Goal: Navigation & Orientation: Find specific page/section

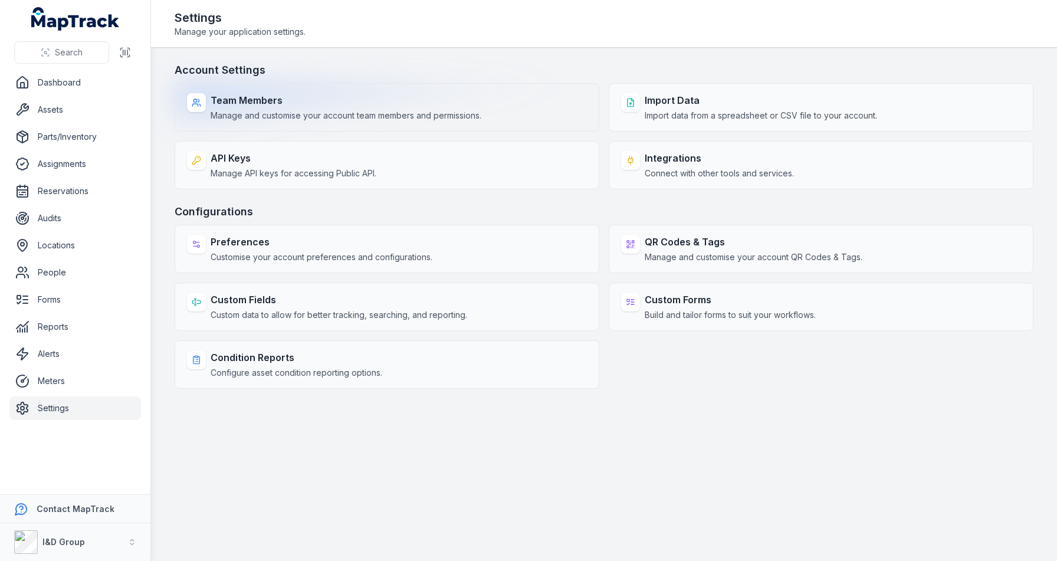
click at [244, 113] on span "Manage and customise your account team members and permissions." at bounding box center [345, 116] width 271 height 12
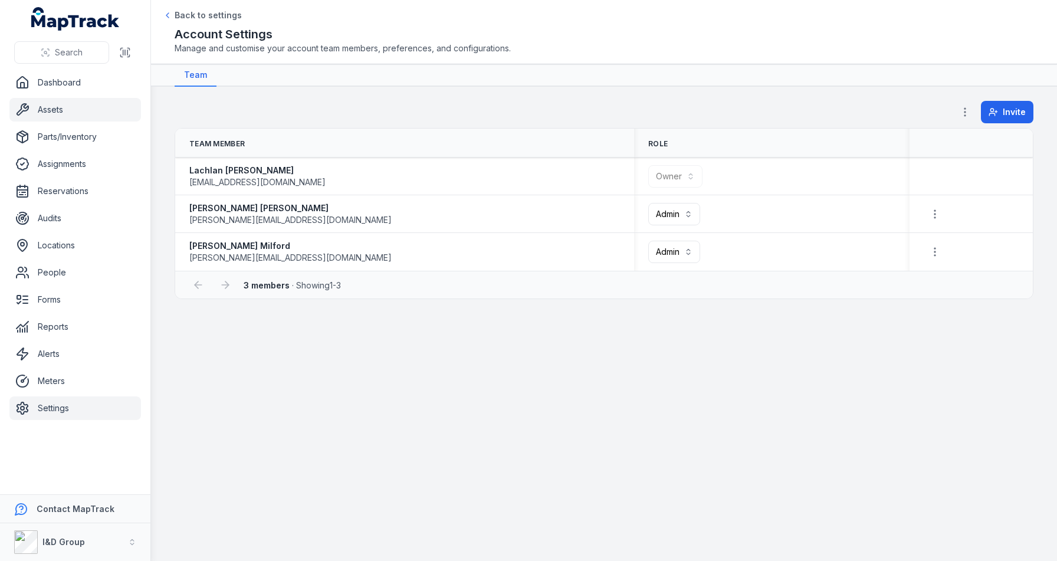
click at [91, 115] on link "Assets" at bounding box center [74, 110] width 131 height 24
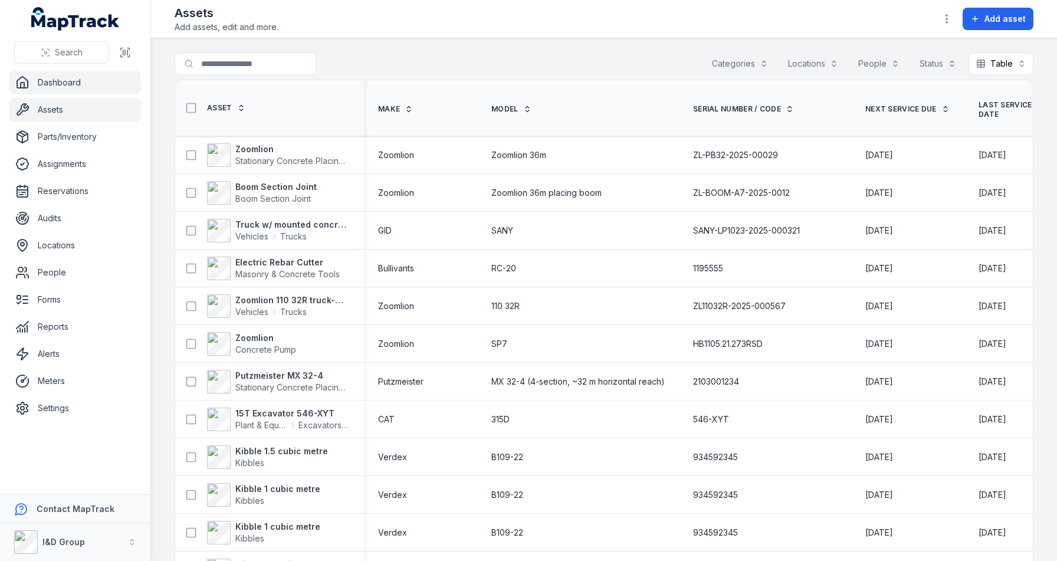
click at [77, 91] on link "Dashboard" at bounding box center [74, 83] width 131 height 24
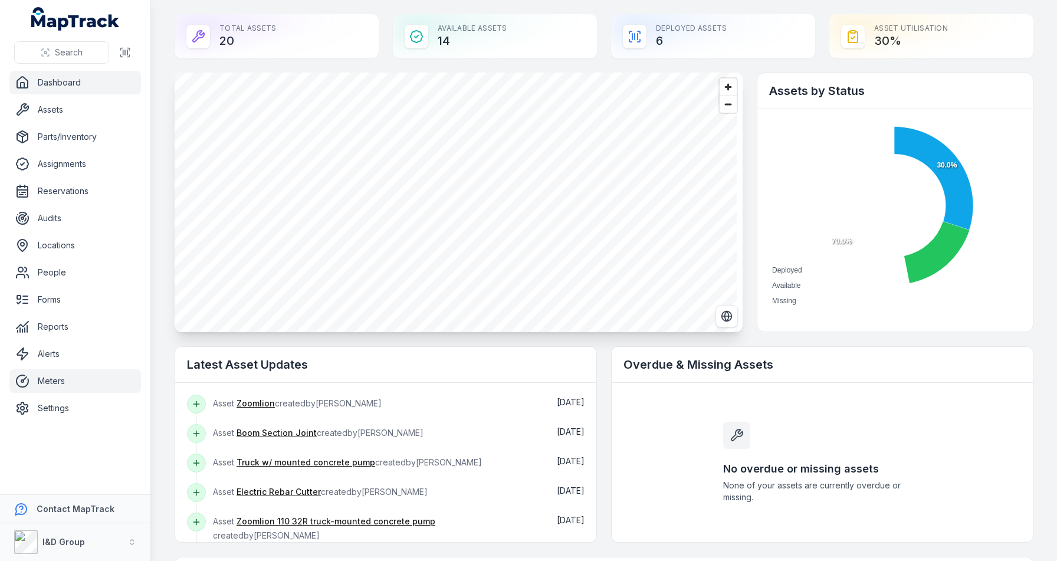
click at [59, 383] on link "Meters" at bounding box center [74, 381] width 131 height 24
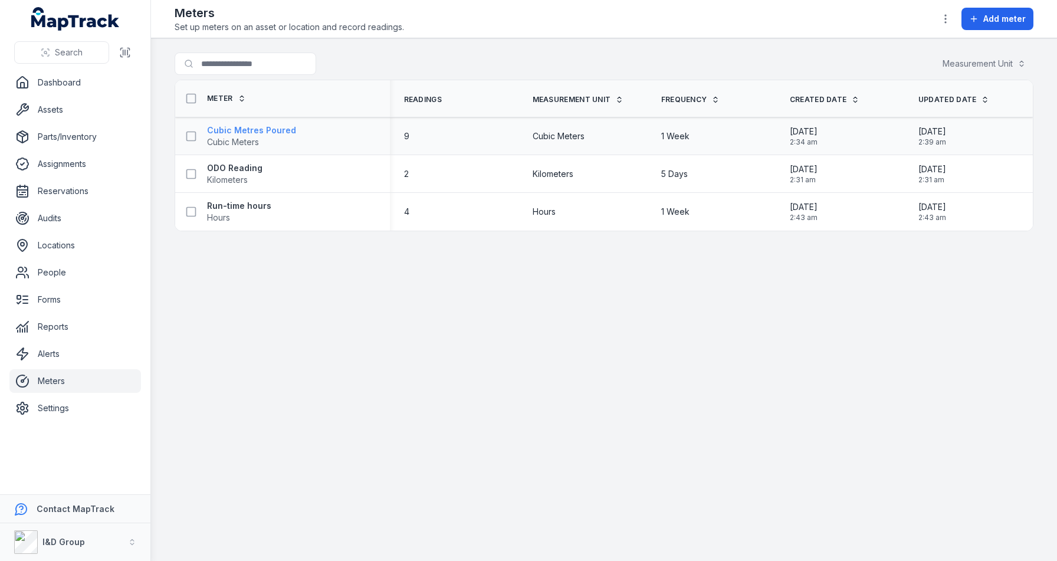
click at [207, 137] on span "Cubic Meters" at bounding box center [233, 142] width 52 height 10
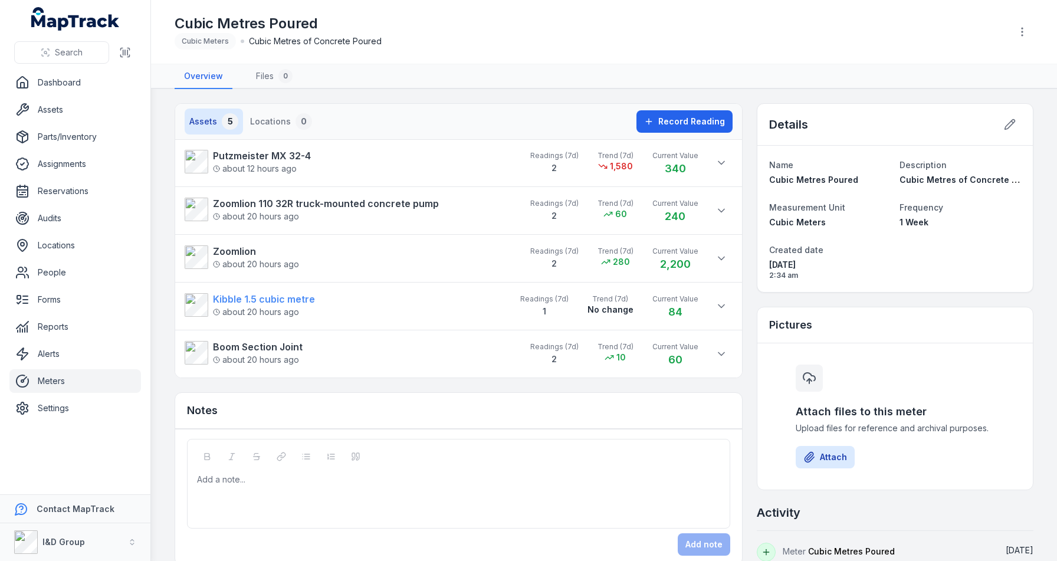
click at [277, 301] on strong "Kibble 1.5 cubic metre" at bounding box center [264, 299] width 102 height 14
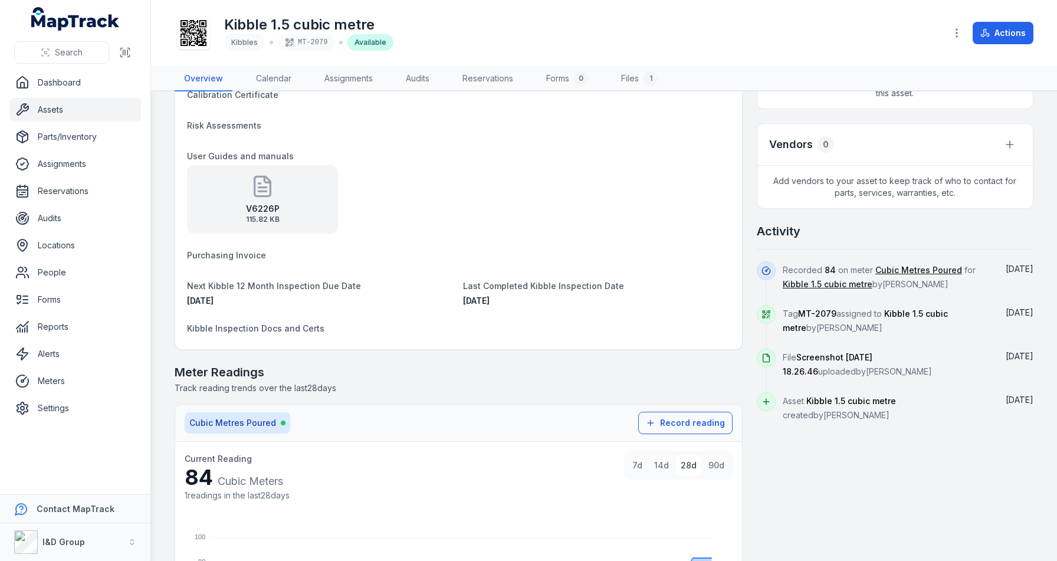
scroll to position [516, 0]
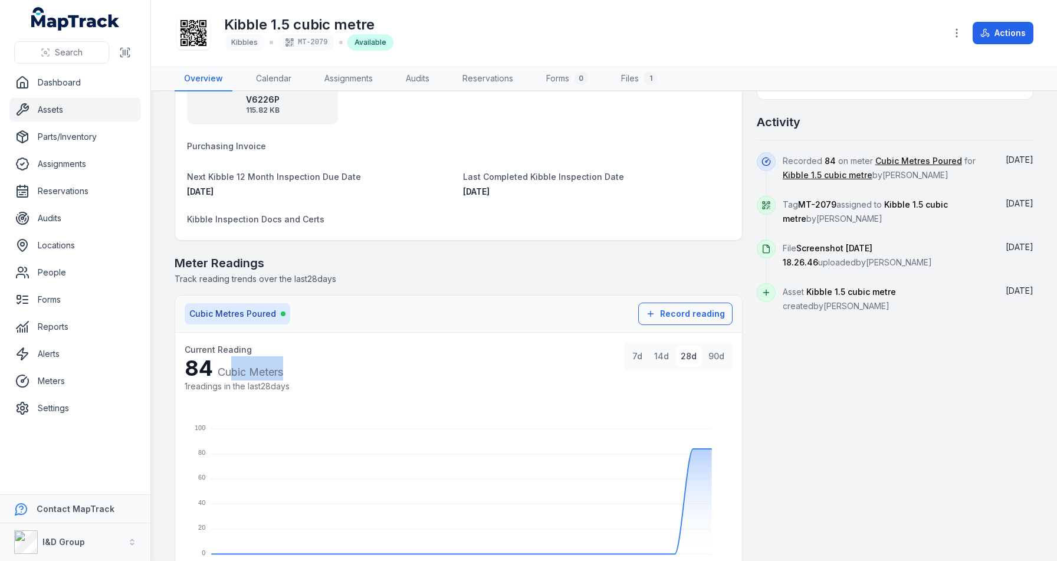
drag, startPoint x: 290, startPoint y: 371, endPoint x: 230, endPoint y: 368, distance: 60.2
click at [230, 368] on div "84 Cubic Meters" at bounding box center [237, 368] width 105 height 24
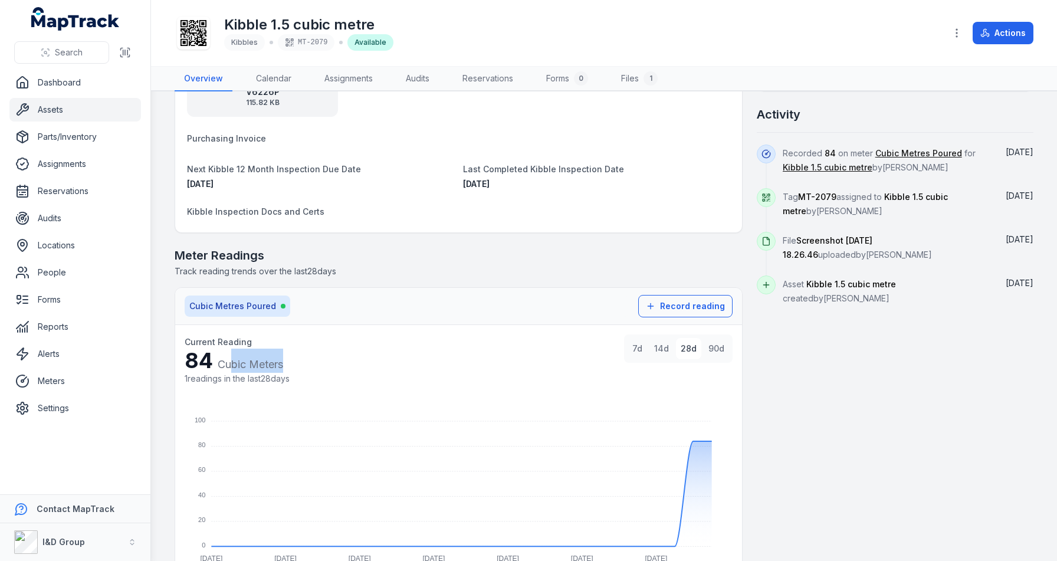
scroll to position [517, 0]
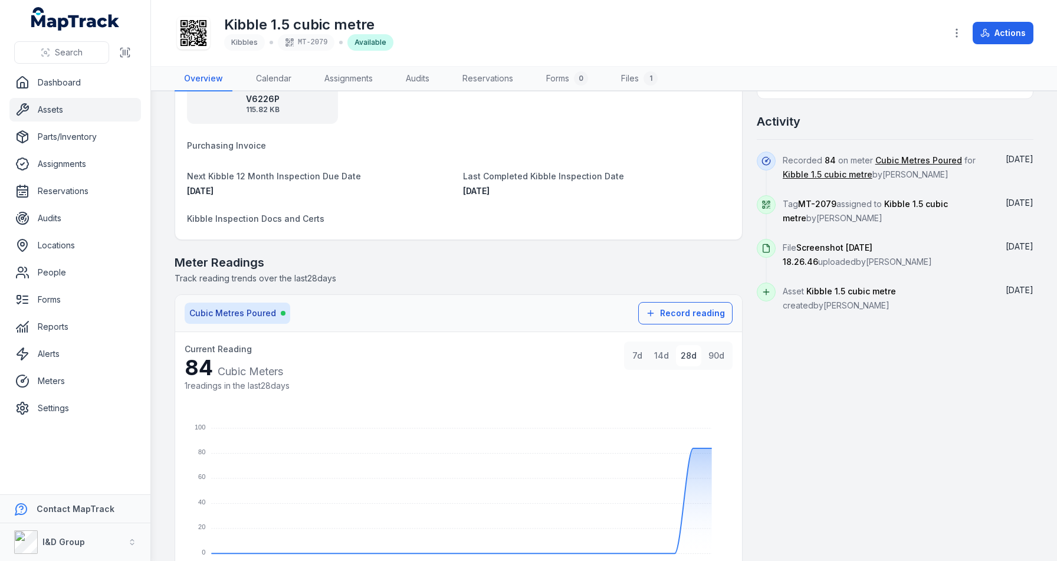
click at [402, 302] on nav "Cubic Metres Poured" at bounding box center [407, 312] width 444 height 21
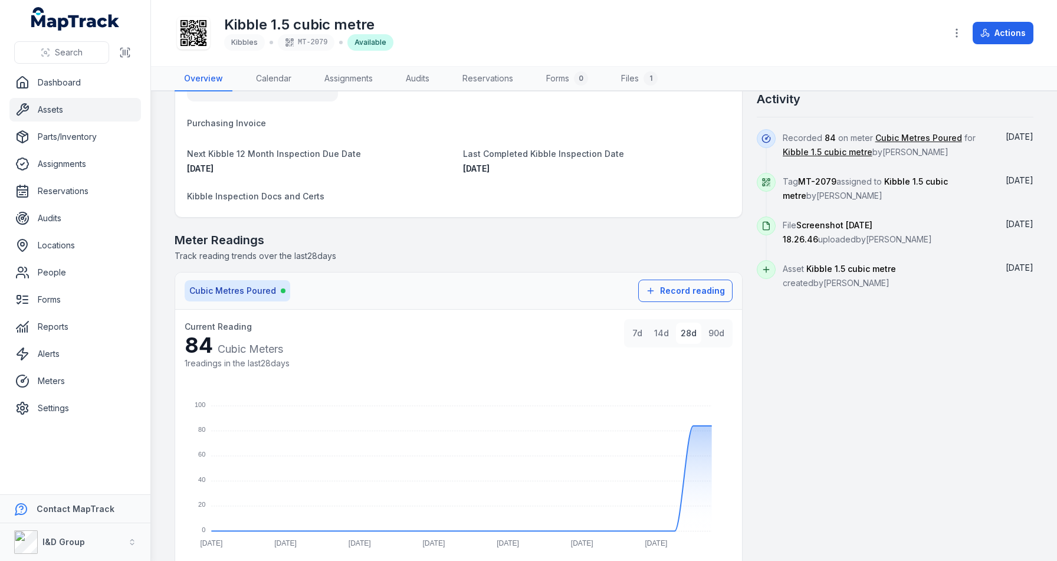
scroll to position [551, 0]
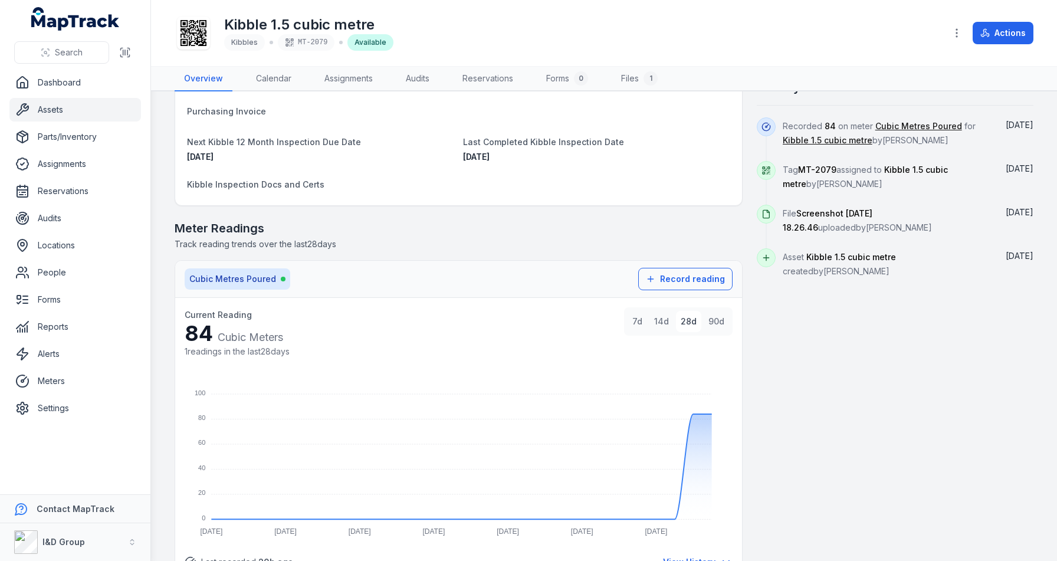
drag, startPoint x: 318, startPoint y: 326, endPoint x: 289, endPoint y: 325, distance: 28.9
click at [293, 327] on div "Current Reading 84 Cubic Meters 1 readings in the last 28 days 7d 14d 28d 90d" at bounding box center [459, 334] width 548 height 55
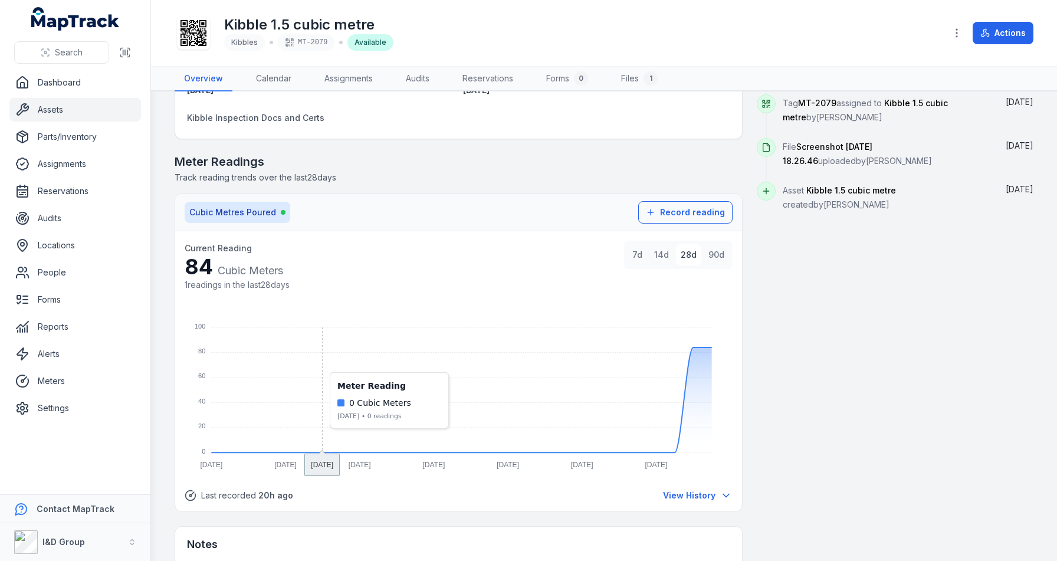
scroll to position [770, 0]
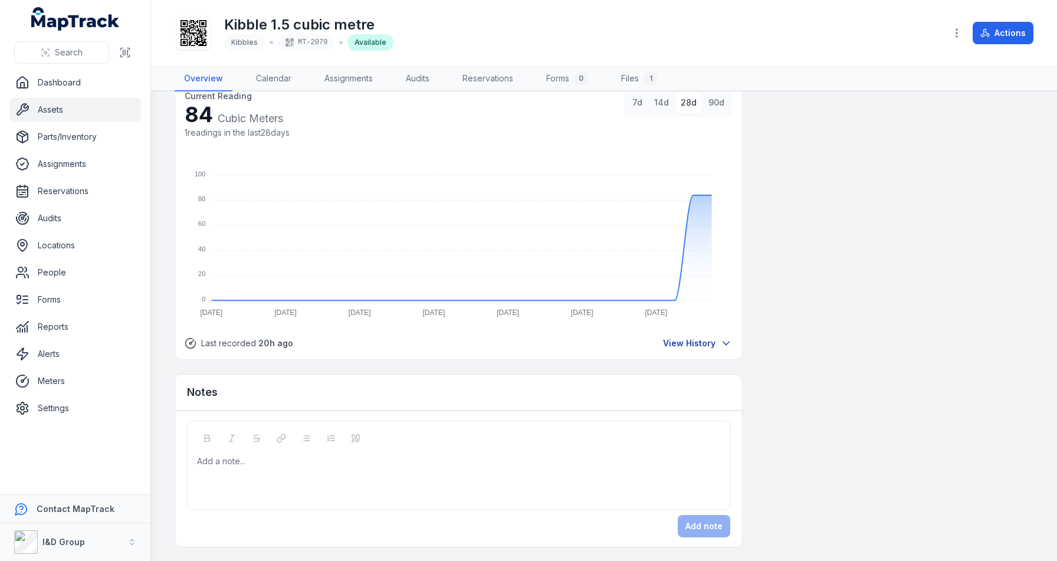
click at [678, 338] on span "View History" at bounding box center [689, 343] width 52 height 12
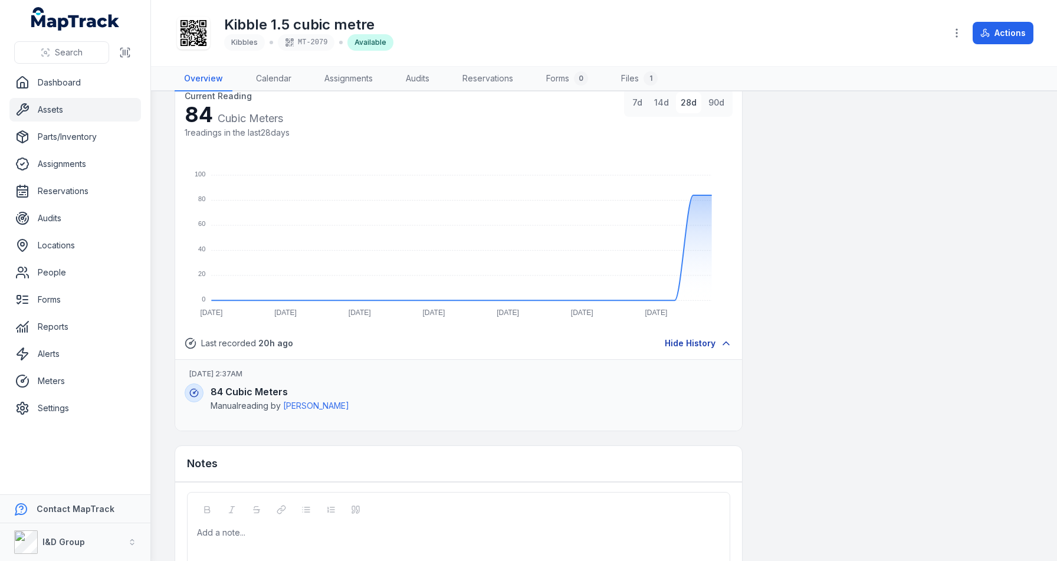
click at [706, 340] on span "Hide History" at bounding box center [689, 343] width 51 height 12
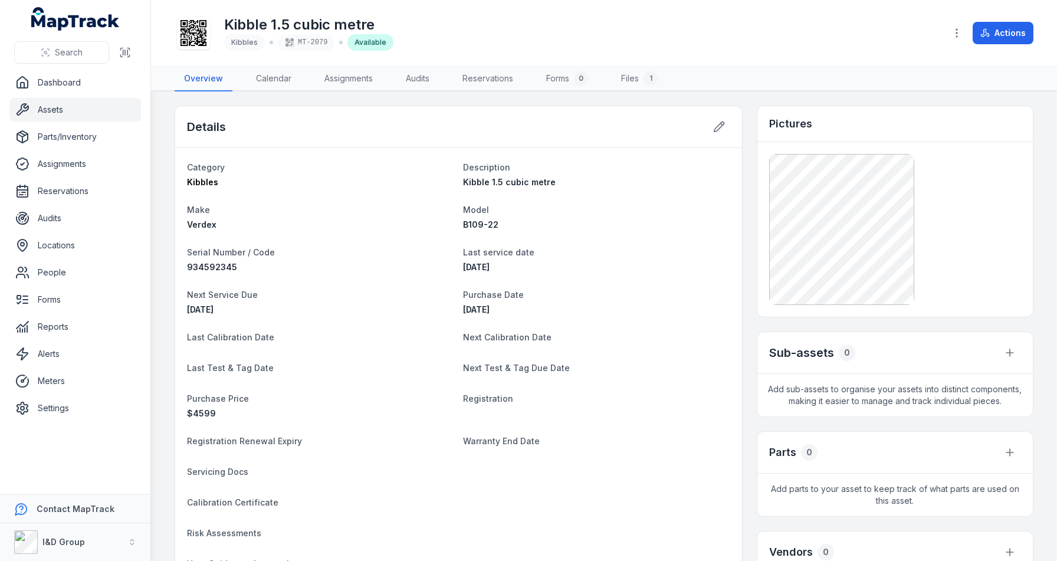
scroll to position [510, 0]
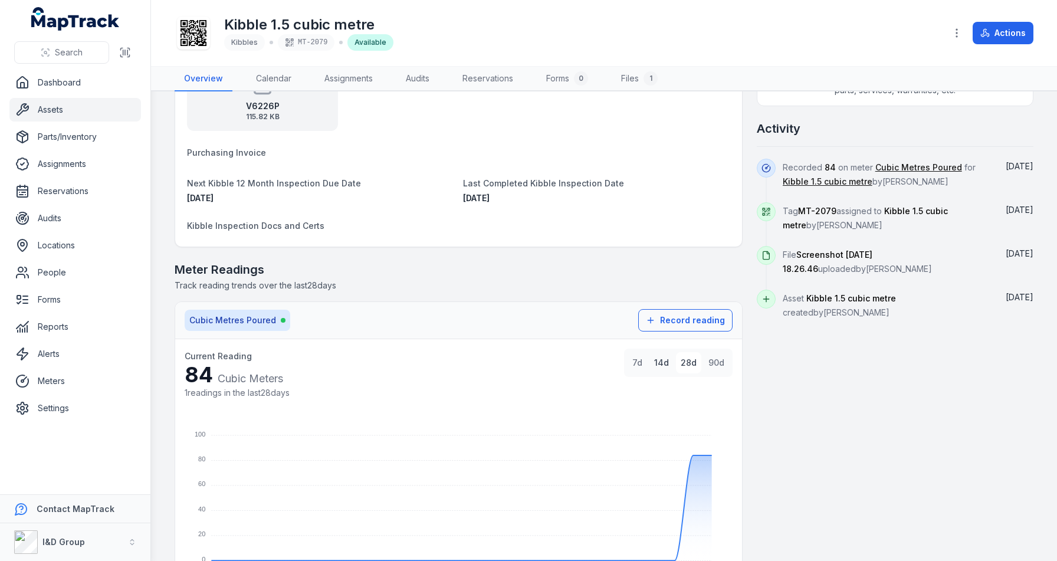
click at [663, 368] on button "14d" at bounding box center [661, 362] width 24 height 21
click at [652, 318] on icon at bounding box center [650, 319] width 9 height 9
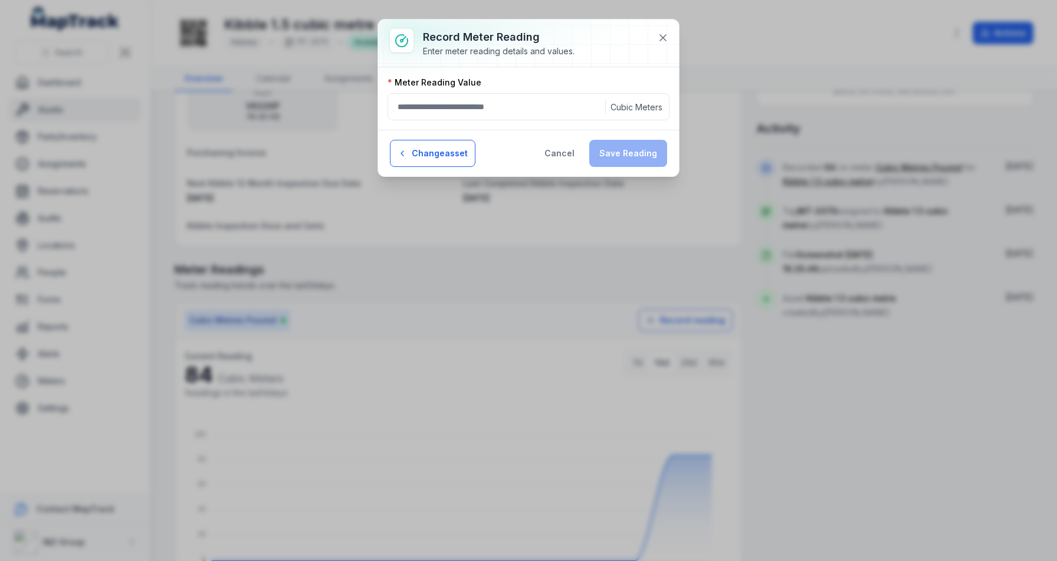
click at [446, 154] on button "Change asset" at bounding box center [432, 153] width 85 height 27
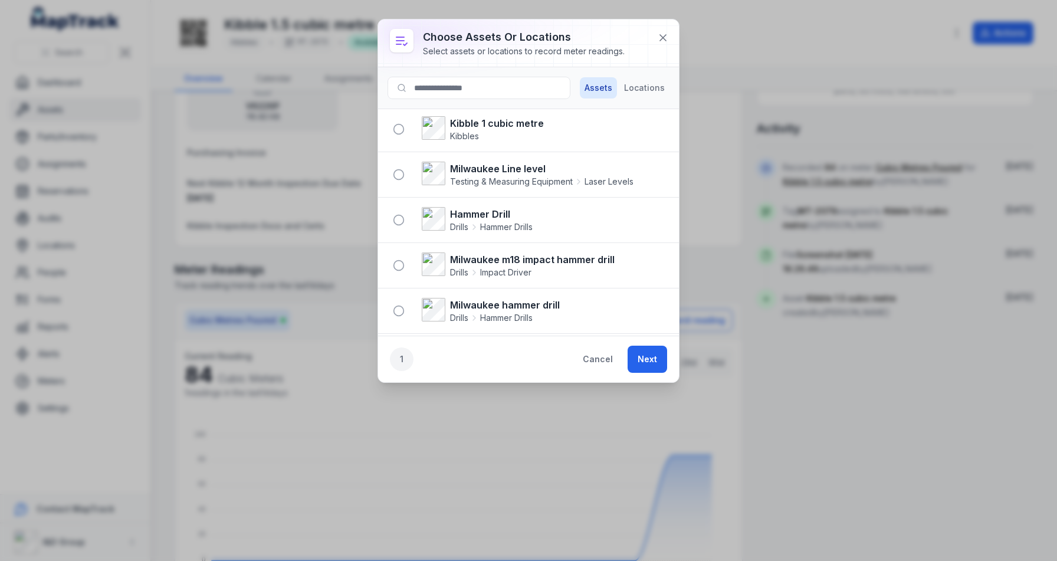
scroll to position [690, 0]
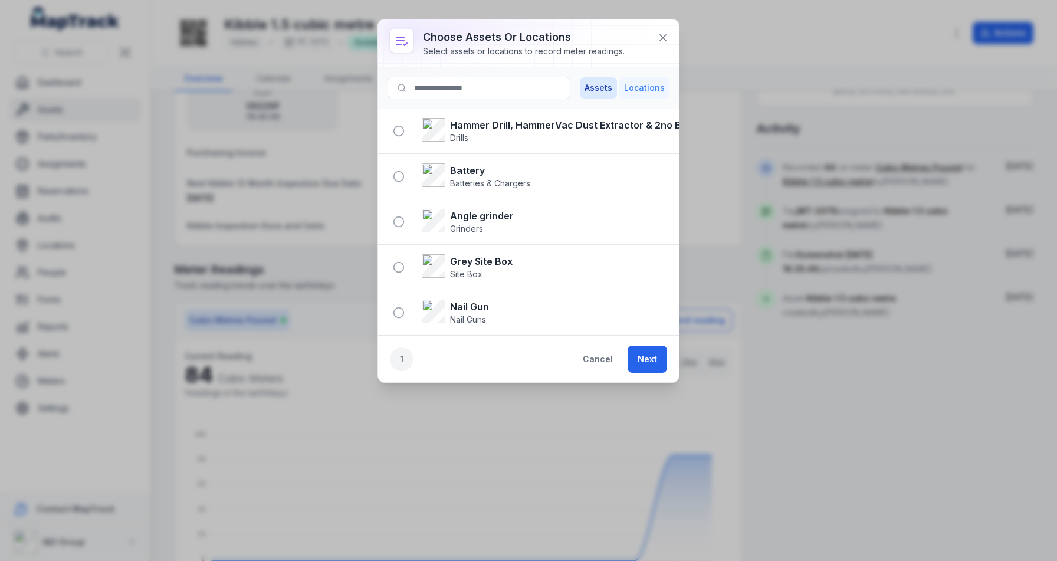
click at [648, 86] on button "Locations" at bounding box center [644, 87] width 50 height 21
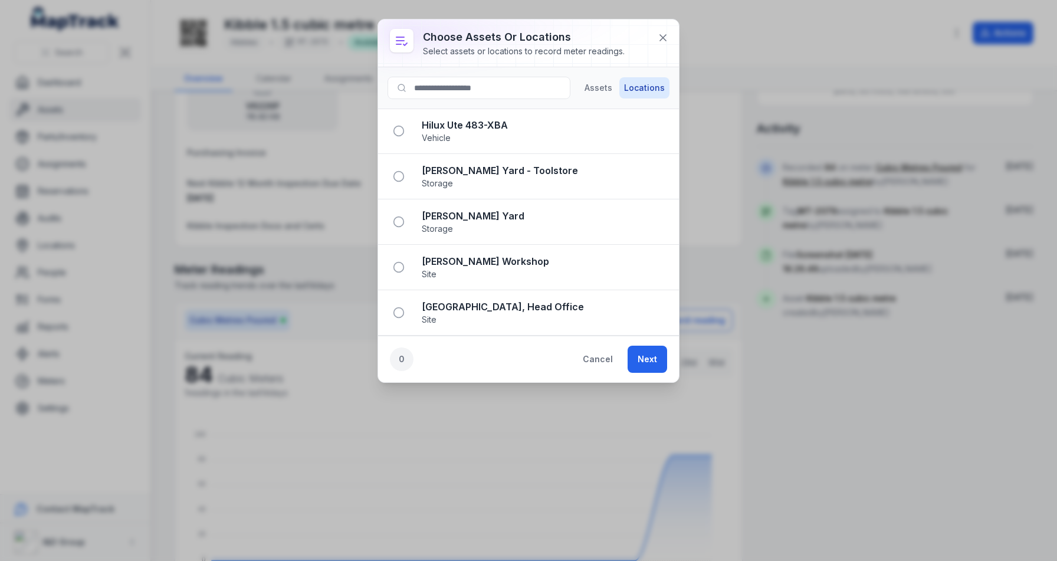
scroll to position [45, 0]
click at [600, 360] on button "Cancel" at bounding box center [597, 359] width 50 height 27
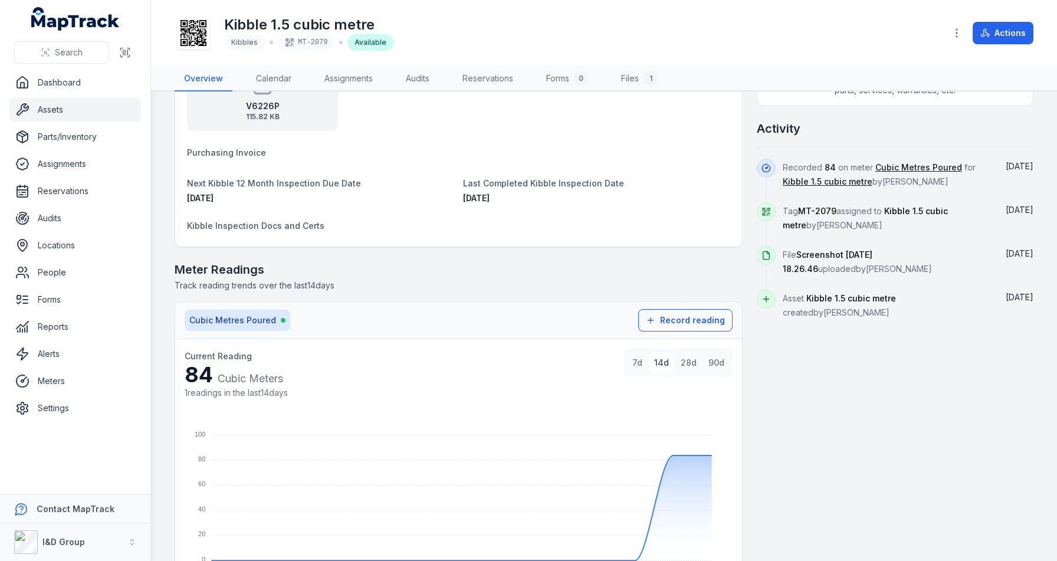
click at [93, 257] on ul "Dashboard Assets Parts/Inventory Assignments Reservations Audits Locations Peop…" at bounding box center [74, 245] width 131 height 349
click at [91, 251] on link "Locations" at bounding box center [74, 245] width 131 height 24
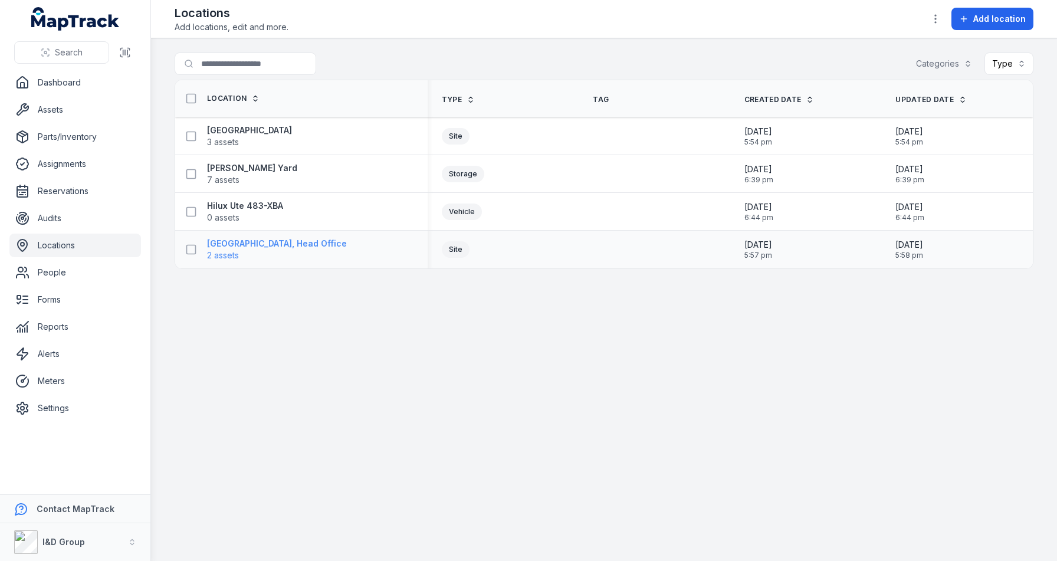
click at [248, 245] on strong "[GEOGRAPHIC_DATA], Head Office" at bounding box center [277, 244] width 140 height 12
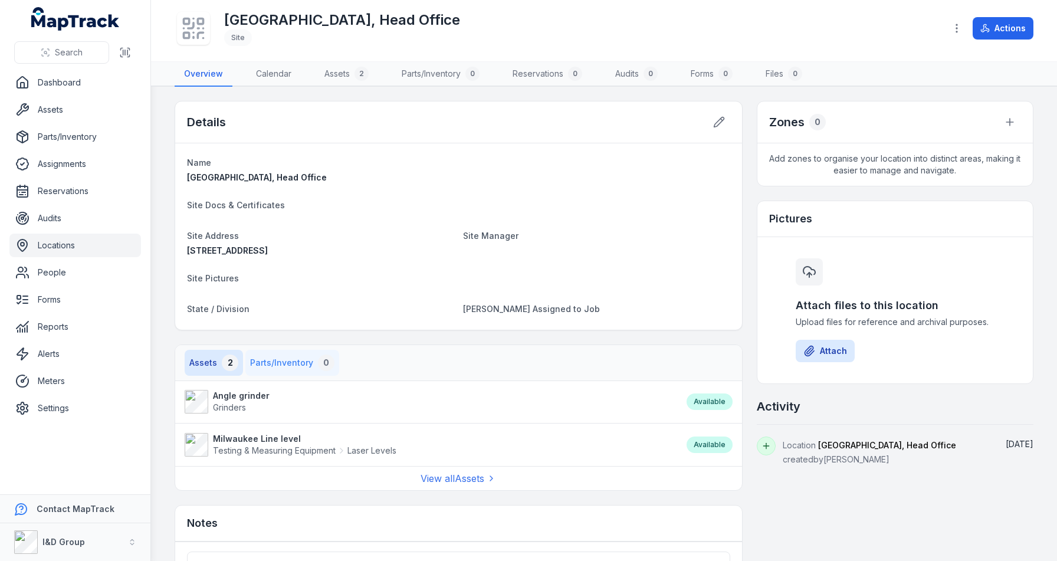
click at [299, 364] on button "Parts/Inventory 0" at bounding box center [292, 363] width 94 height 26
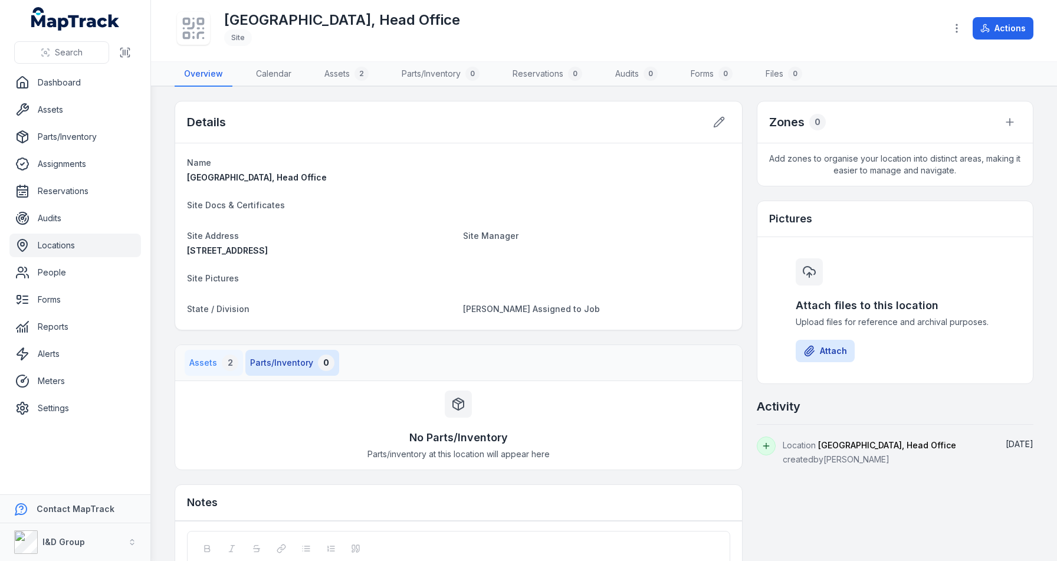
click at [198, 362] on button "Assets 2" at bounding box center [214, 363] width 58 height 26
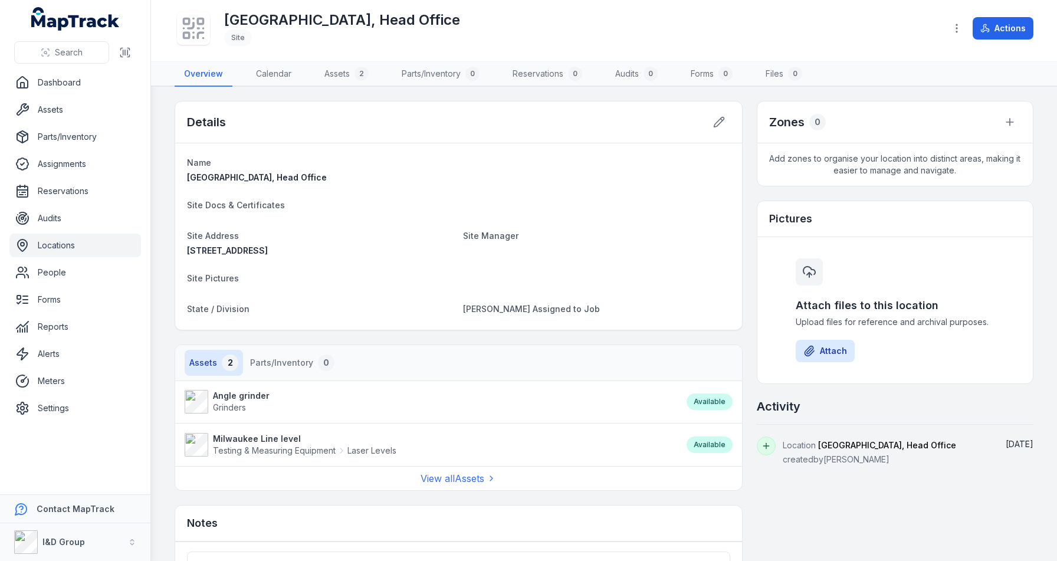
click at [236, 399] on strong "Angle grinder" at bounding box center [241, 396] width 57 height 12
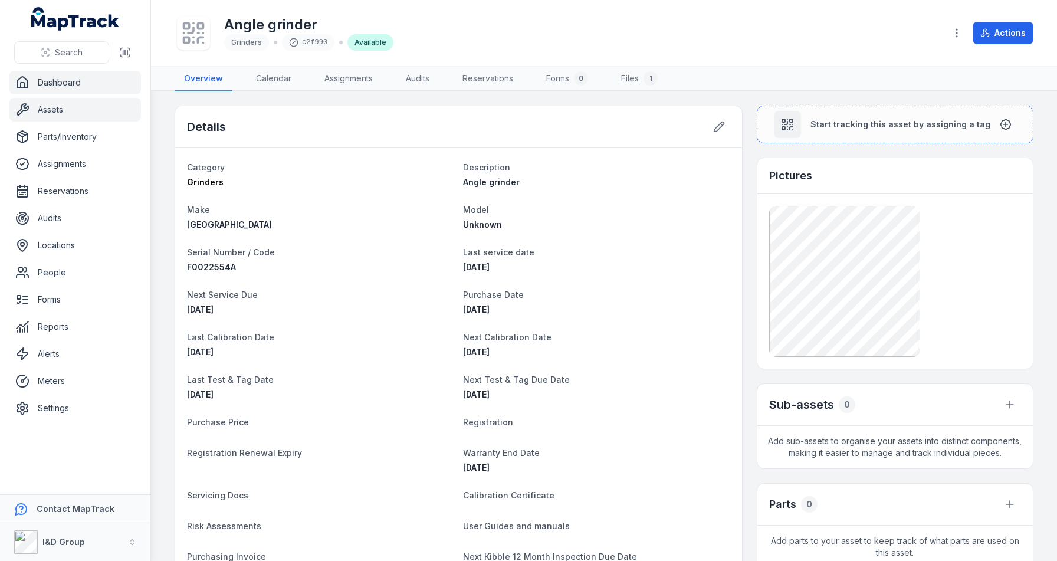
click at [81, 90] on link "Dashboard" at bounding box center [74, 83] width 131 height 24
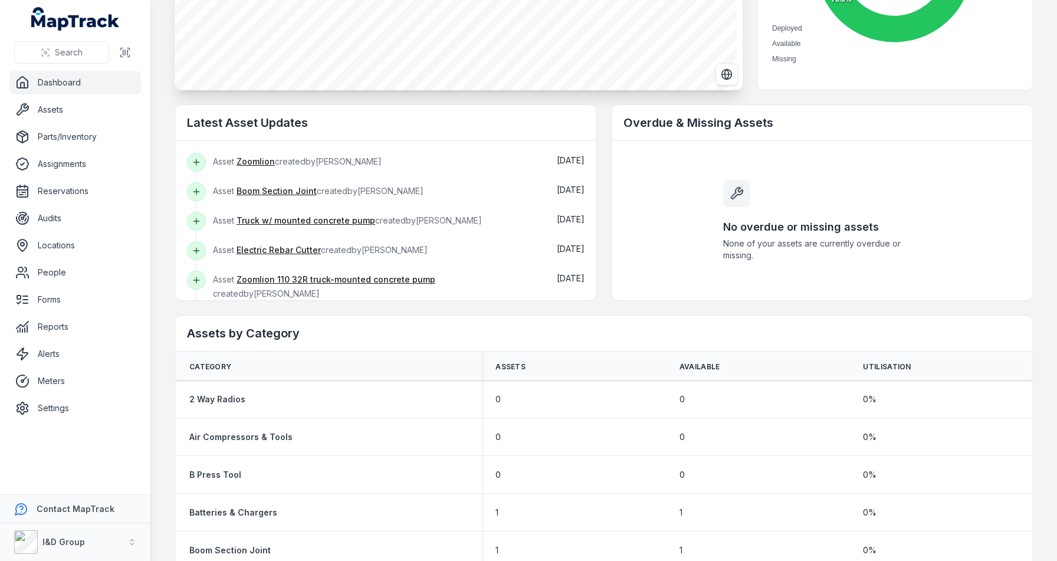
scroll to position [235, 0]
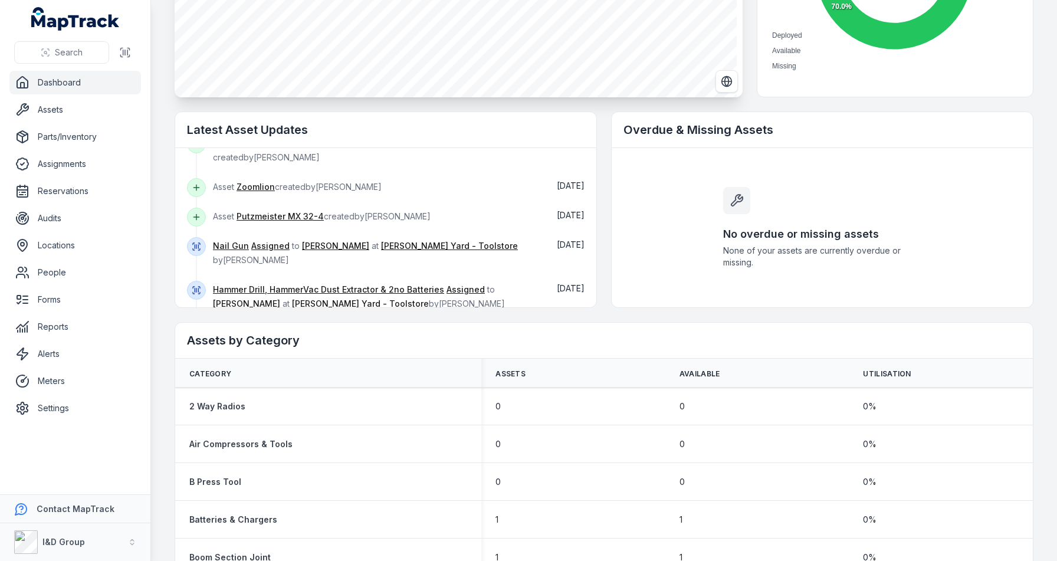
click at [228, 295] on div "Hammer Drill, HammerVac Dust Extractor & 2no Batteries Assigned to [PERSON_NAME…" at bounding box center [376, 303] width 327 height 44
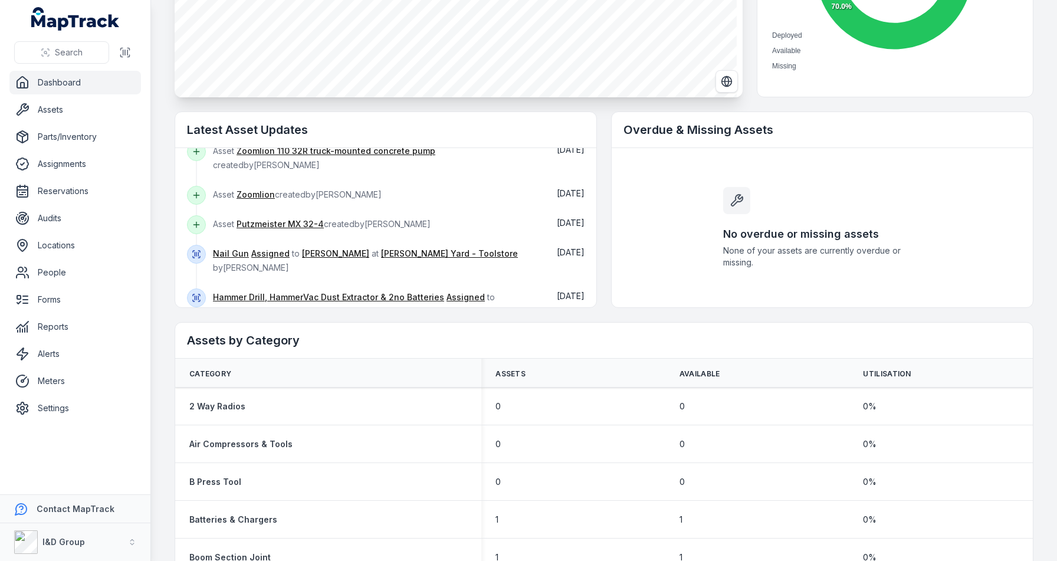
scroll to position [241, 0]
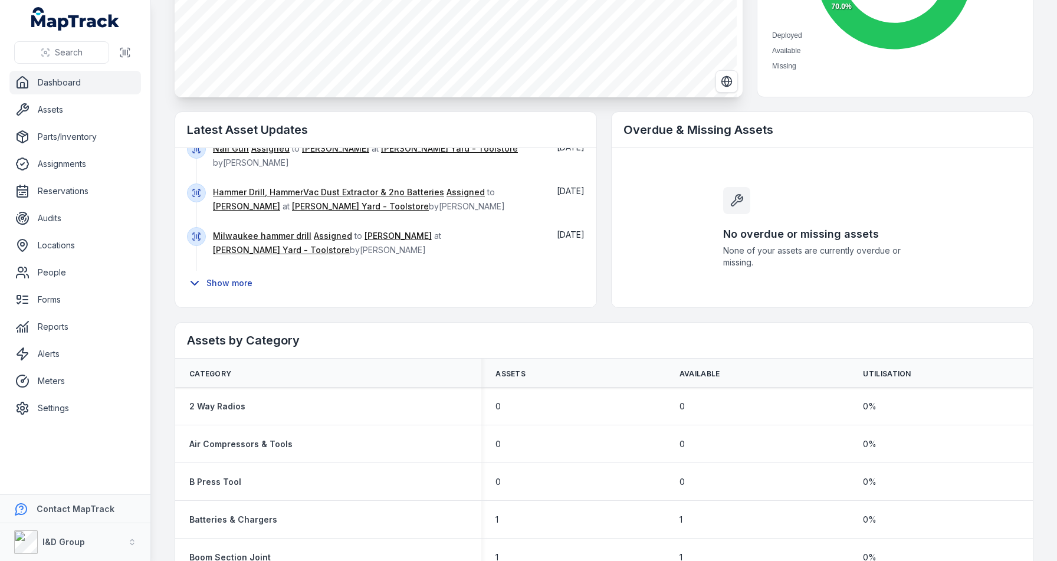
click at [232, 283] on button "Show more" at bounding box center [223, 283] width 73 height 25
click at [226, 284] on button "Show more" at bounding box center [223, 283] width 73 height 25
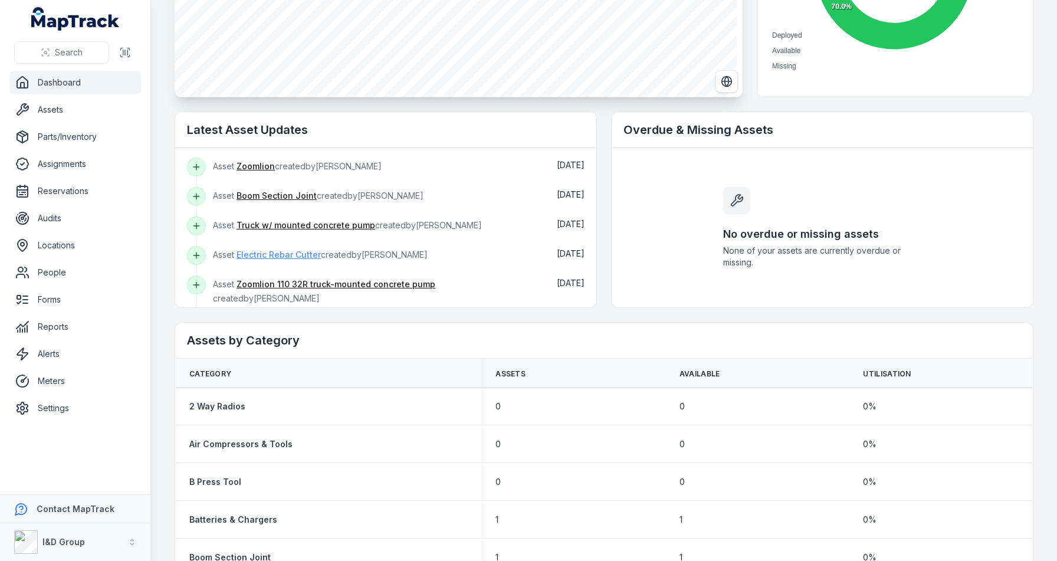
scroll to position [0, 0]
click at [56, 547] on div "I&D Group" at bounding box center [63, 542] width 42 height 12
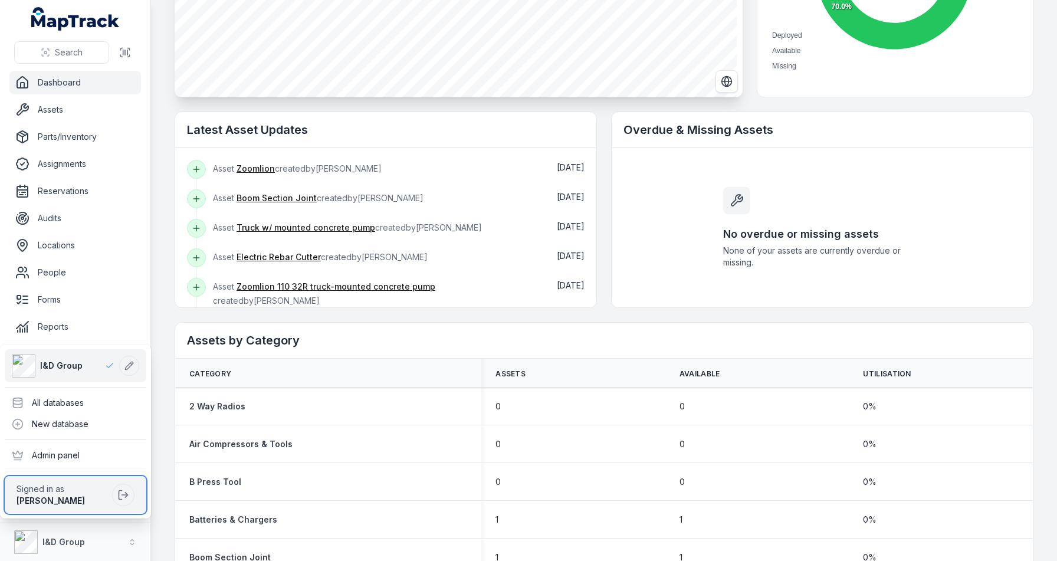
click at [85, 500] on div "[PERSON_NAME]" at bounding box center [62, 501] width 91 height 12
